Goal: Check status

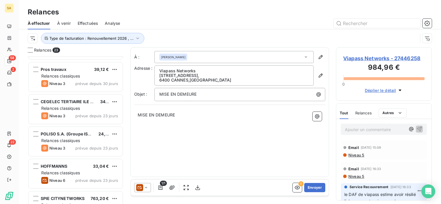
scroll to position [192, 0]
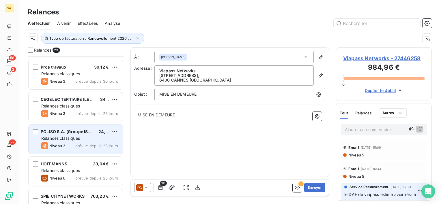
click at [89, 141] on div "POLISO S.A. (Groupe ISEO PROJECTION) 24,22 € Relances classiques Niveau 3 prévu…" at bounding box center [76, 139] width 94 height 29
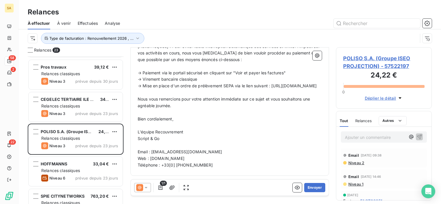
scroll to position [223, 0]
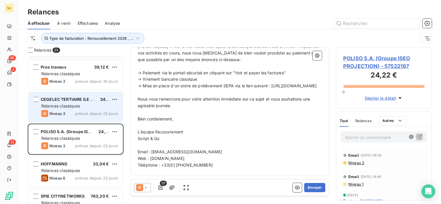
click at [62, 96] on div "CEGELEC TERTIAIRE ILE DE FRANCE 34,33 € Relances classiques Niveau 3 prévue dep…" at bounding box center [76, 106] width 94 height 29
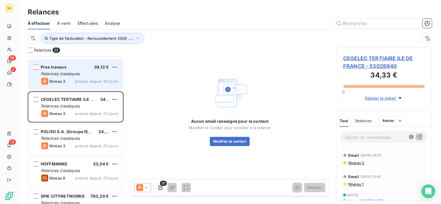
click at [81, 79] on span "prévue depuis 30 jours" at bounding box center [96, 81] width 43 height 5
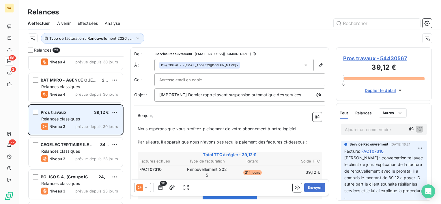
scroll to position [134, 0]
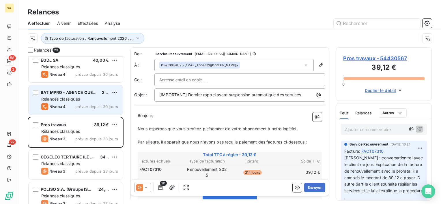
click at [80, 102] on div "BATIMPRO - AGENCE OUEST - Siège social et Unité de production 24,00 € Relances …" at bounding box center [76, 99] width 94 height 29
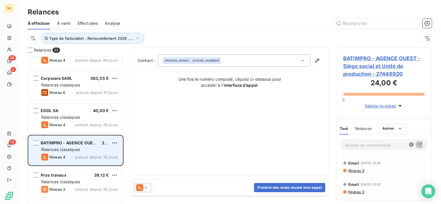
scroll to position [76, 0]
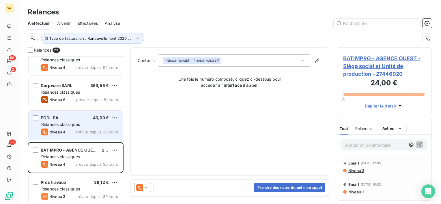
click at [78, 119] on div "EGDL SA 40,00 €" at bounding box center [79, 118] width 77 height 5
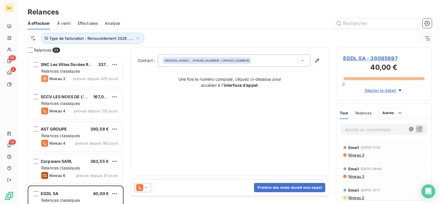
scroll to position [143, 91]
